Goal: Transaction & Acquisition: Purchase product/service

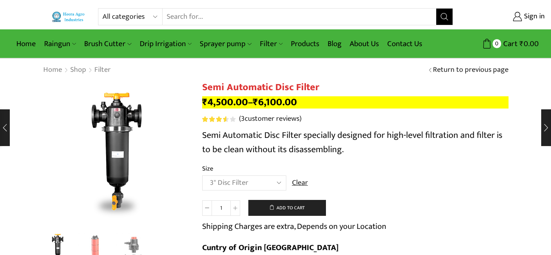
select select "3" Disc Filter"
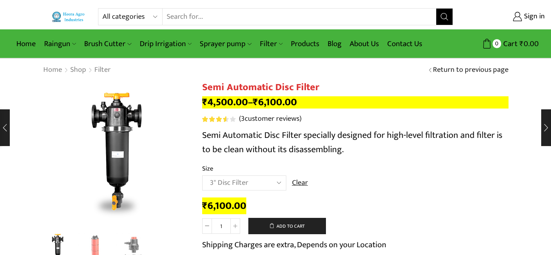
click at [115, 20] on select "All categories Accessories Air Release Valve Brush Cutter Domestic Use Drip Irr…" at bounding box center [133, 17] width 60 height 16
select select "venturi"
click at [103, 9] on select "All categories Accessories Air Release Valve Brush Cutter Domestic Use Drip Irr…" at bounding box center [133, 17] width 60 height 16
click at [446, 15] on icon "Search button" at bounding box center [444, 16] width 7 height 7
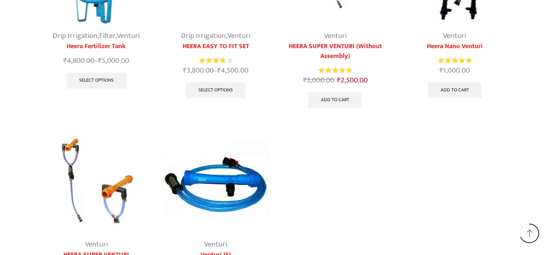
scroll to position [245, 0]
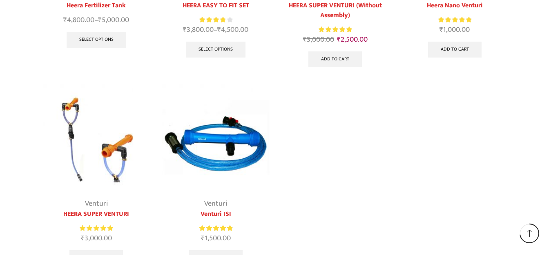
click at [242, 150] on img at bounding box center [216, 139] width 108 height 108
